Goal: Obtain resource: Download file/media

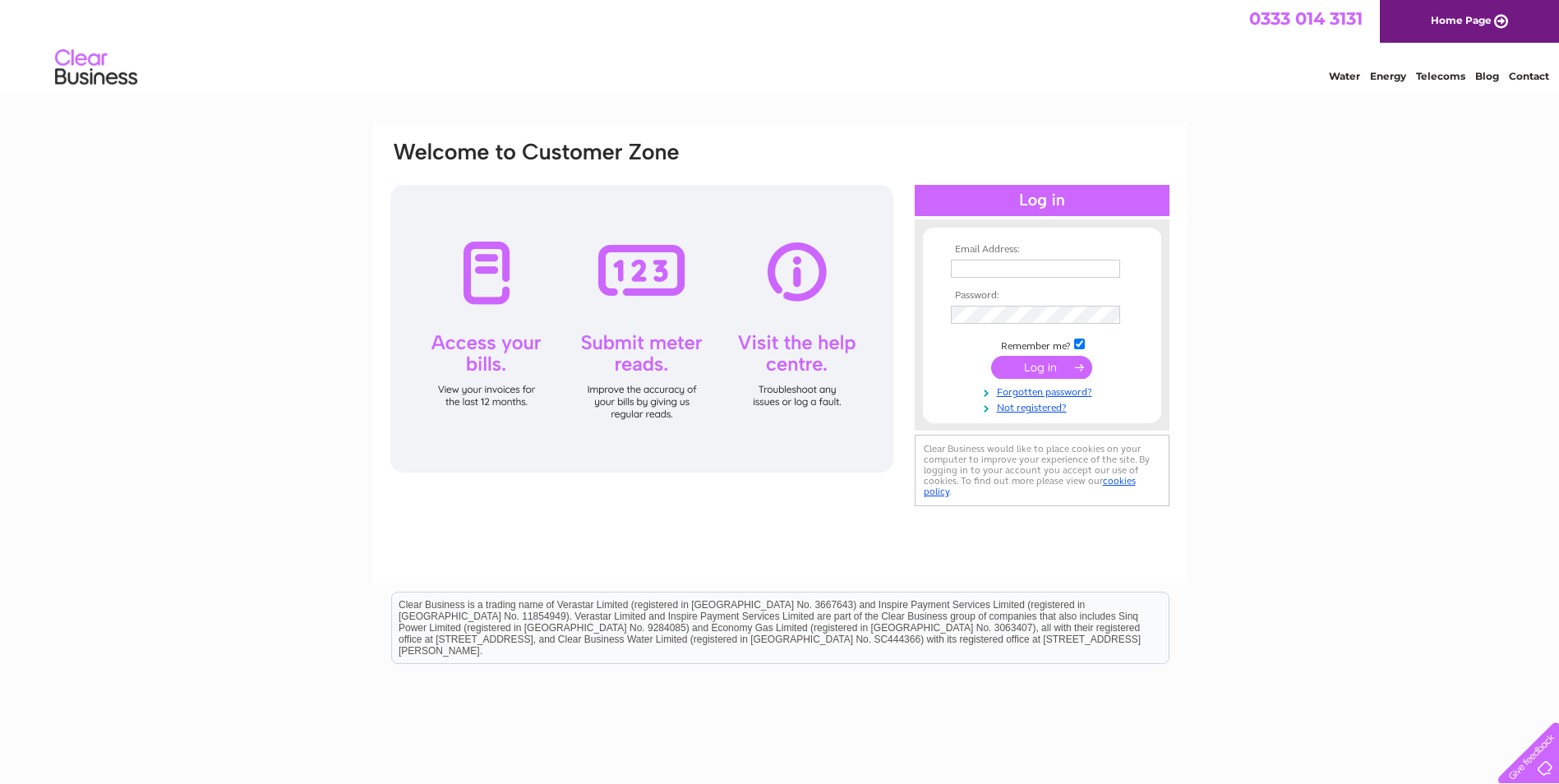
type input "accounts@rockrosegin.co.uk"
click at [1026, 371] on input "submit" at bounding box center [1041, 366] width 101 height 23
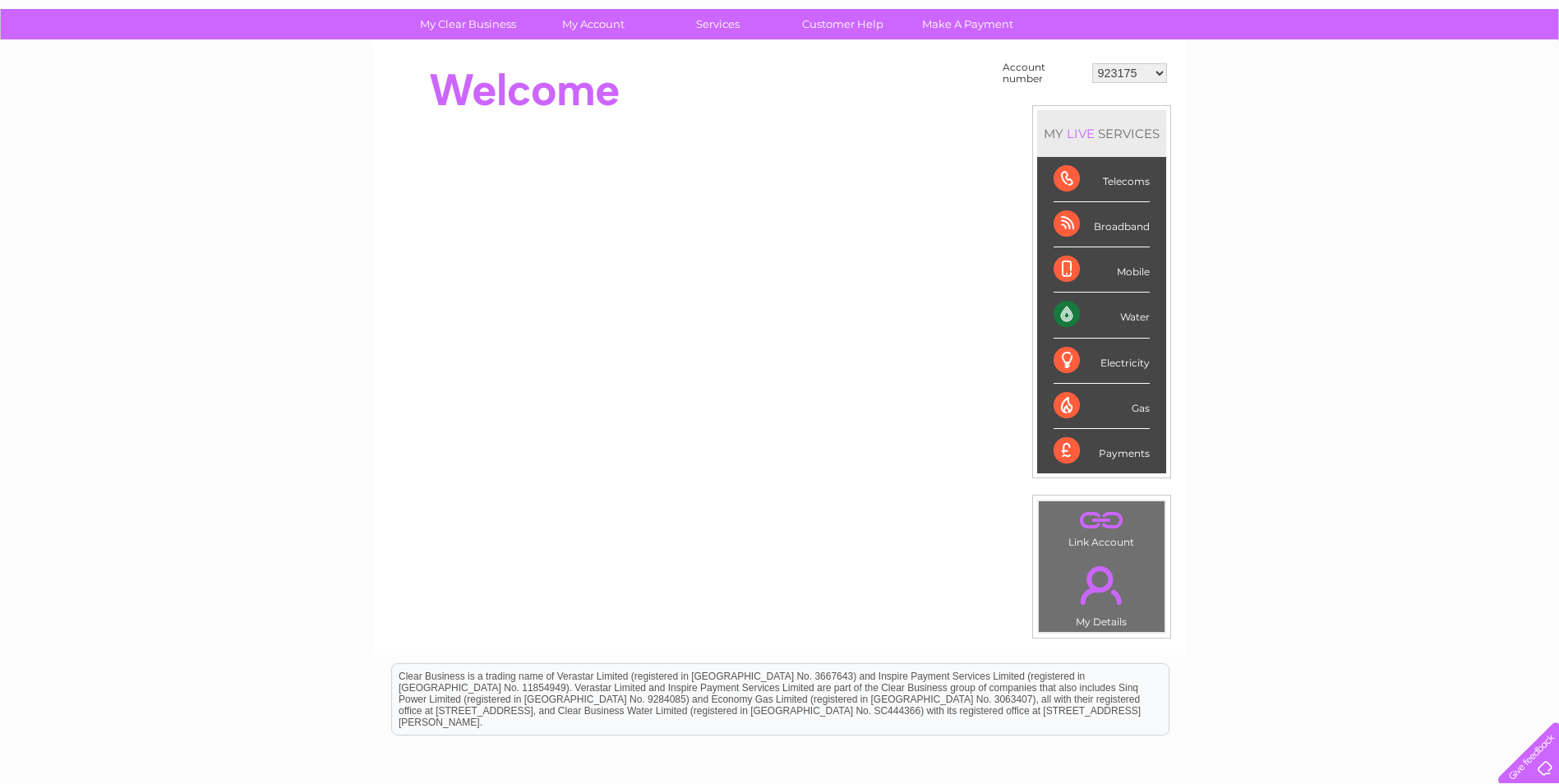
scroll to position [32, 0]
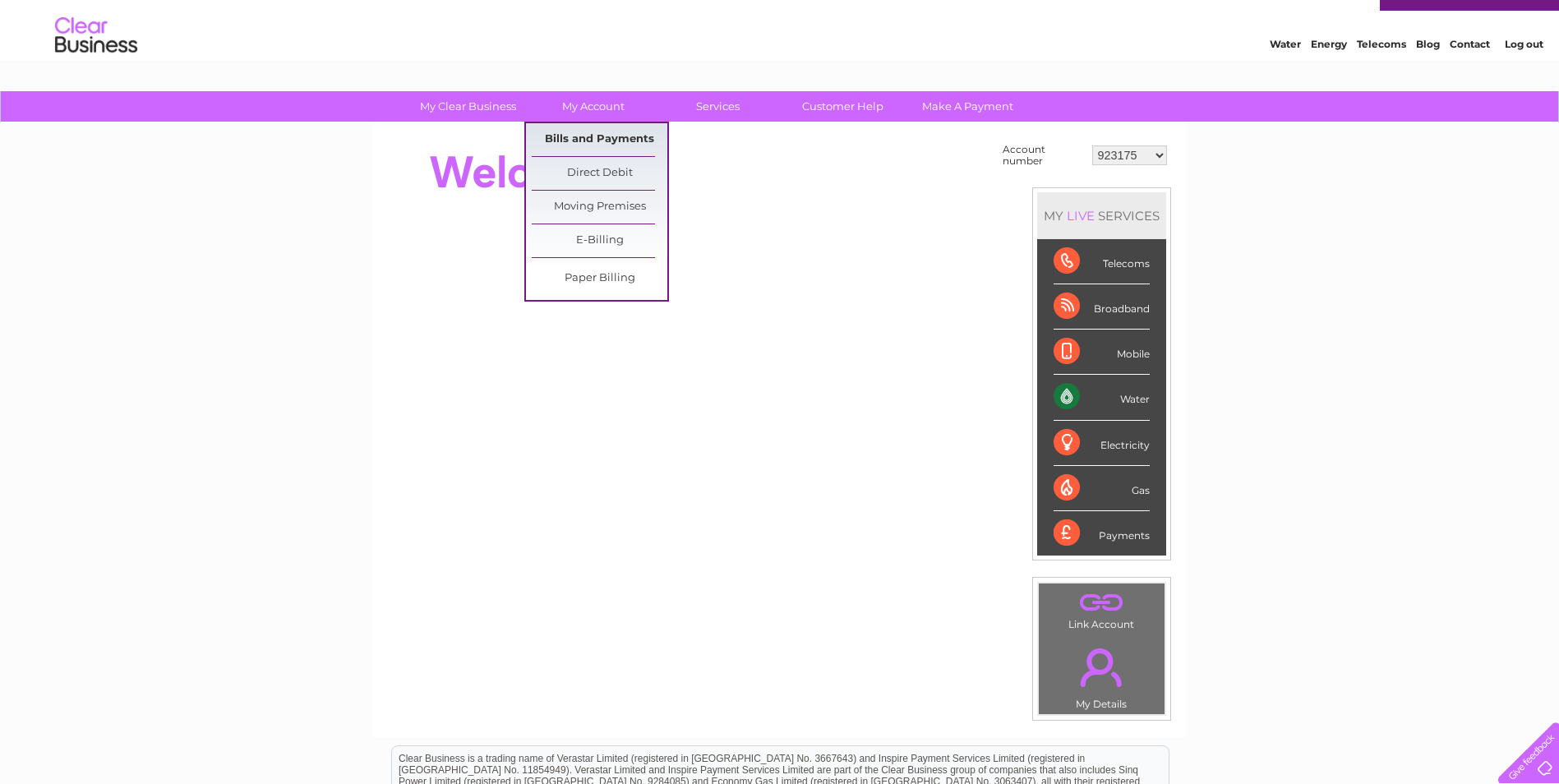
click at [605, 139] on link "Bills and Payments" at bounding box center [599, 139] width 136 height 33
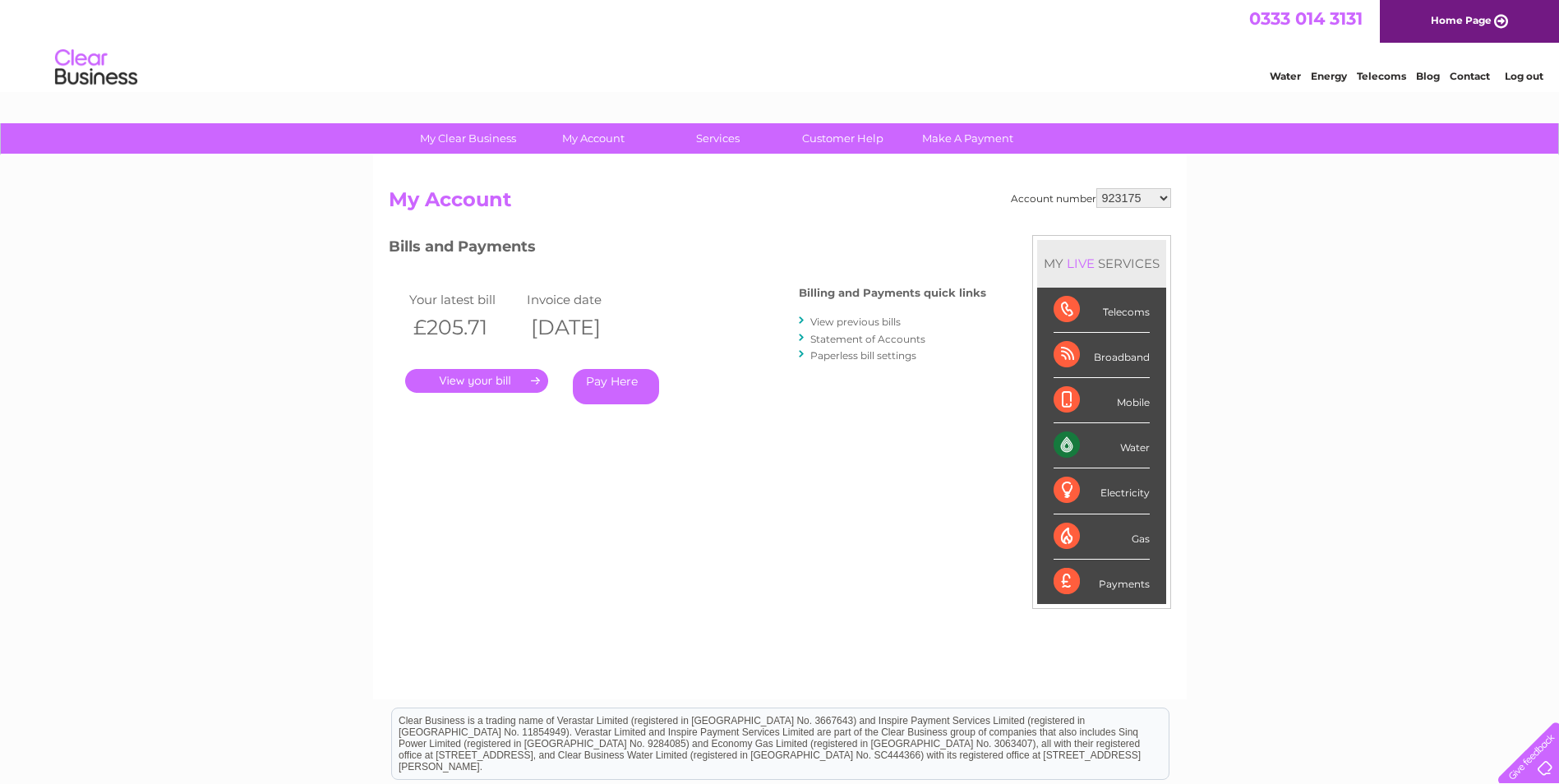
click at [518, 380] on link "." at bounding box center [476, 381] width 143 height 24
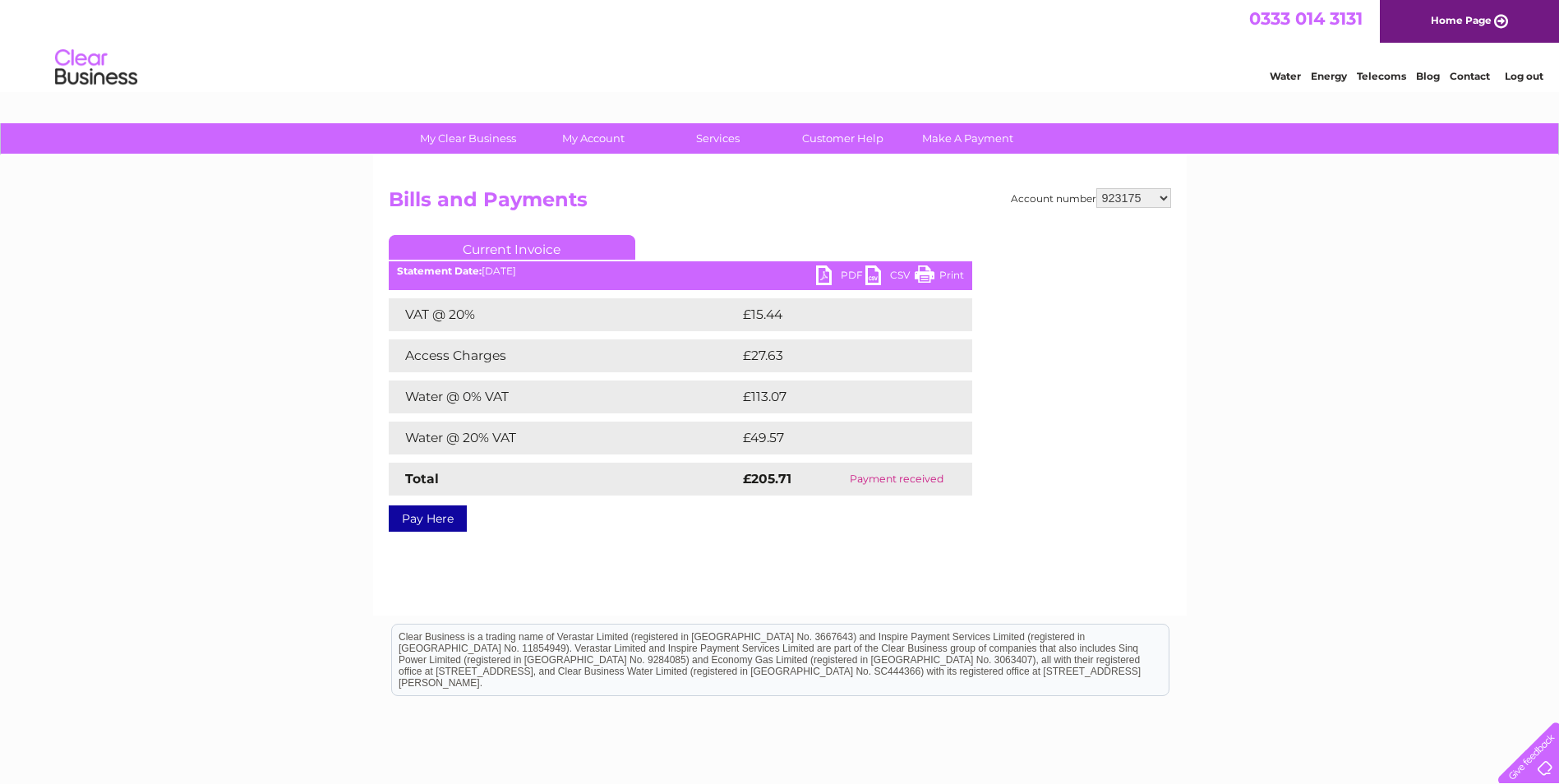
click at [827, 278] on link "PDF" at bounding box center [841, 277] width 49 height 24
click at [1166, 197] on select "923175 30290289" at bounding box center [1134, 198] width 75 height 20
select select "30290289"
click at [1097, 188] on select "923175 30290289" at bounding box center [1134, 198] width 75 height 20
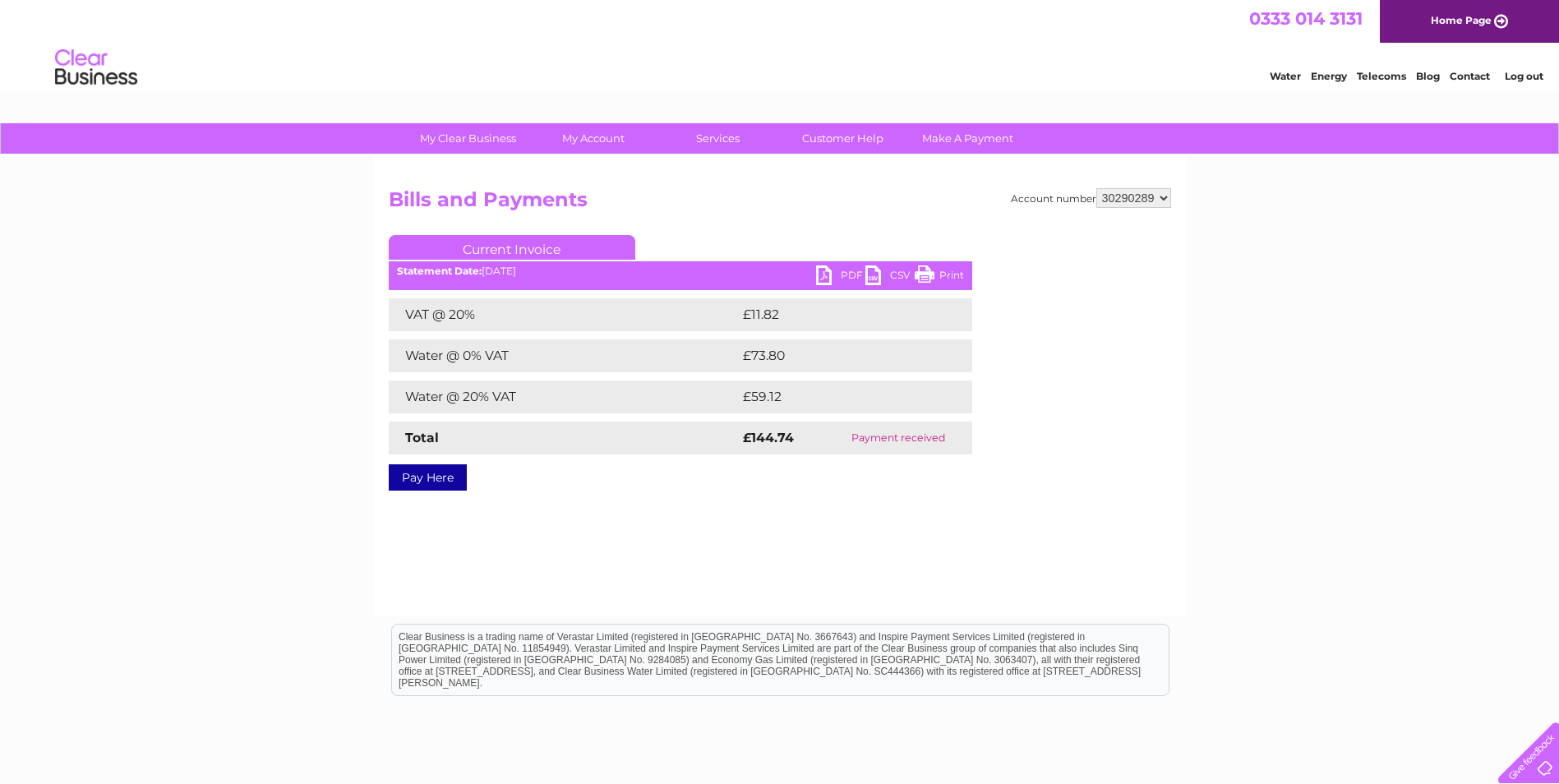
drag, startPoint x: 0, startPoint y: 0, endPoint x: 853, endPoint y: 273, distance: 895.6
click at [853, 273] on link "PDF" at bounding box center [841, 277] width 49 height 24
click at [1528, 76] on link "Log out" at bounding box center [1524, 77] width 38 height 13
